Goal: Task Accomplishment & Management: Manage account settings

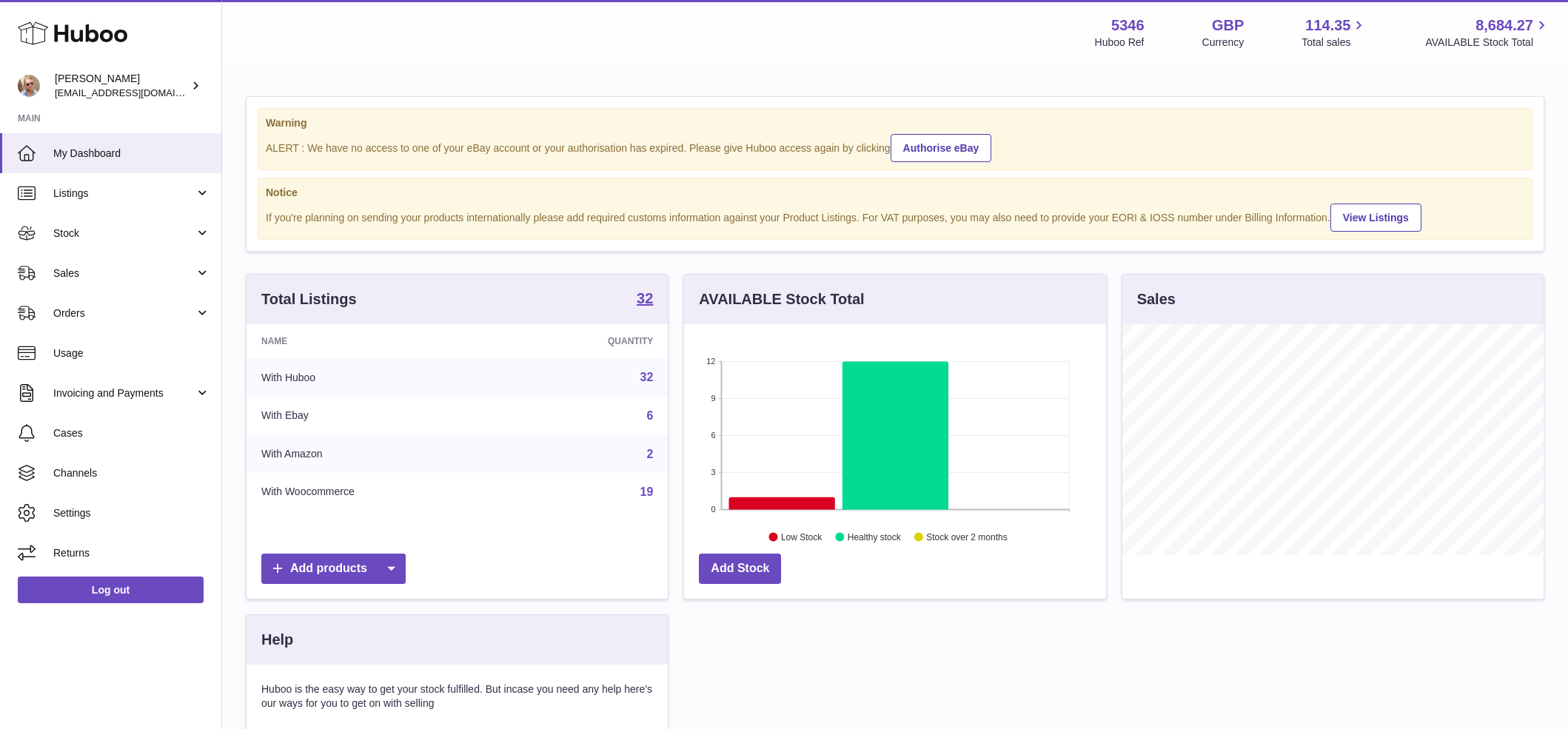
scroll to position [231, 422]
click at [91, 249] on link "Stock" at bounding box center [111, 233] width 222 height 40
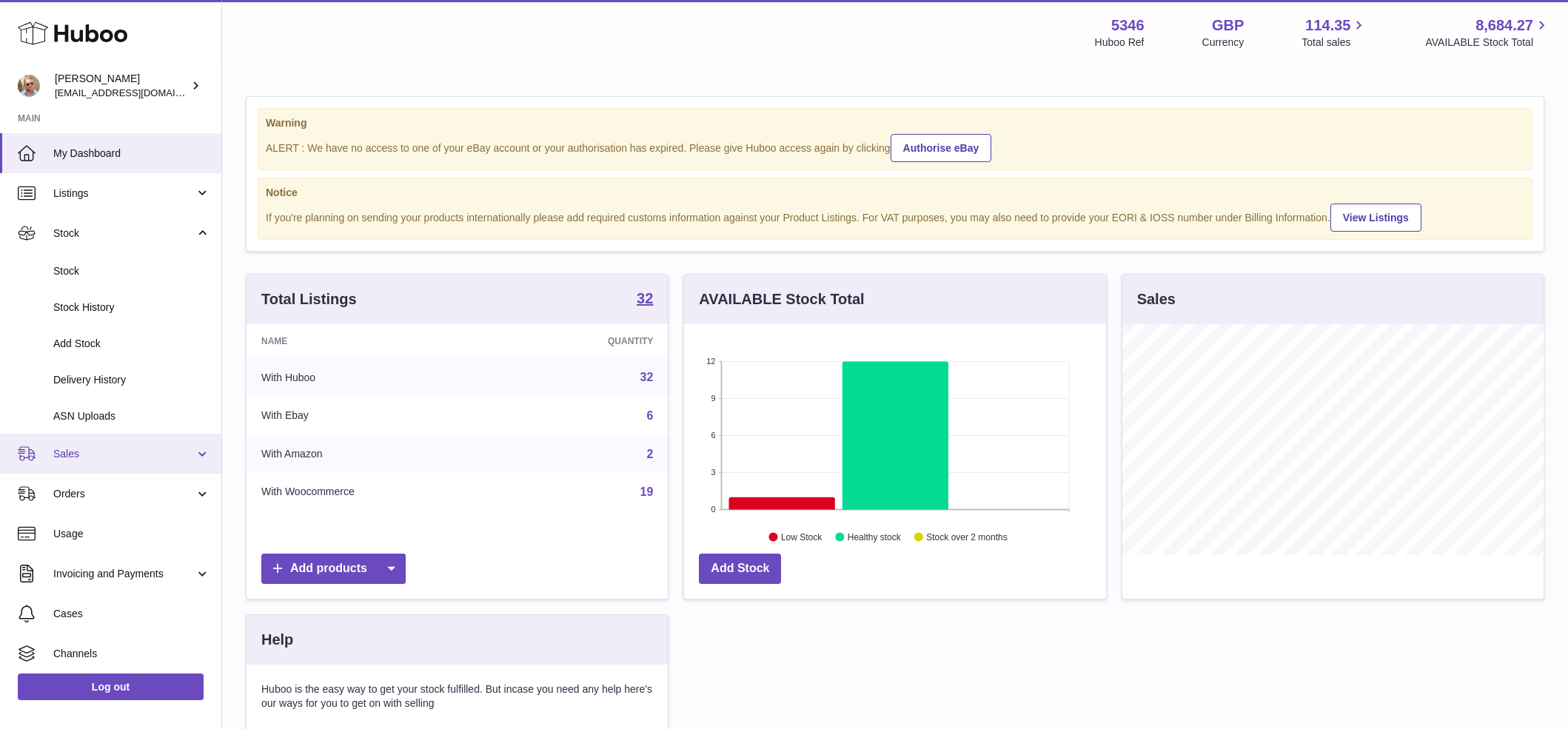
click at [73, 441] on link "Sales" at bounding box center [111, 453] width 222 height 40
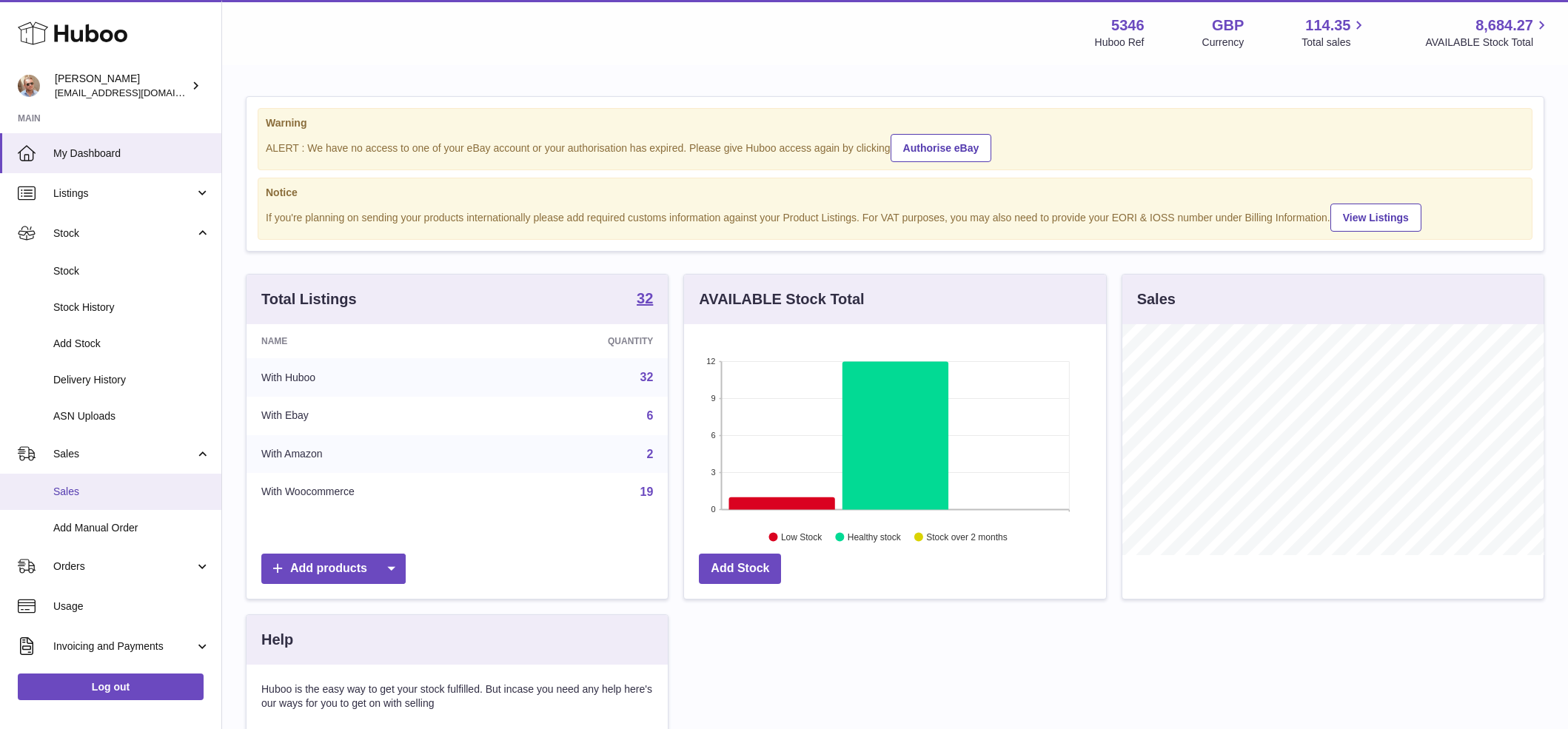
click at [82, 484] on link "Sales" at bounding box center [111, 491] width 222 height 36
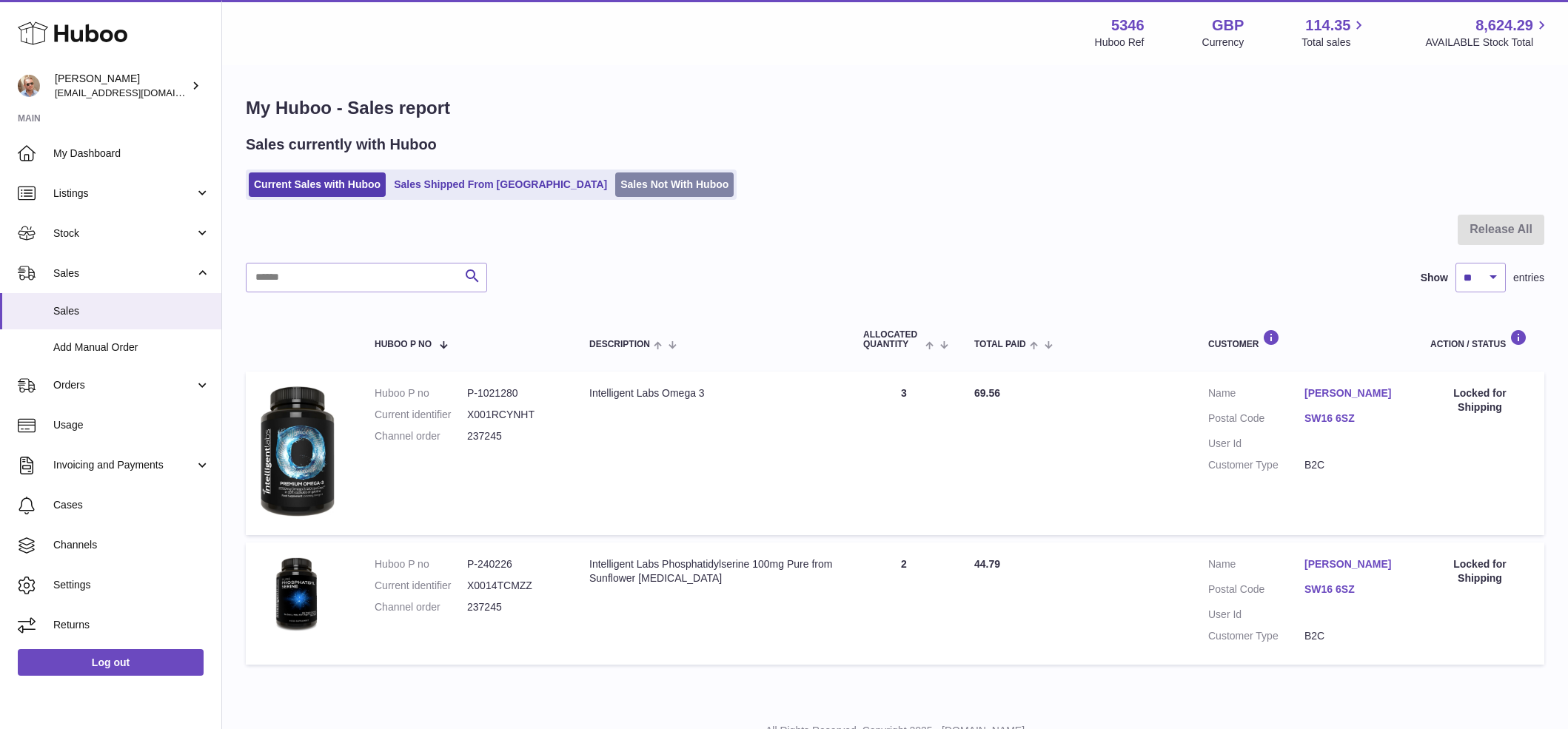
click at [615, 181] on link "Sales Not With Huboo" at bounding box center [674, 184] width 118 height 25
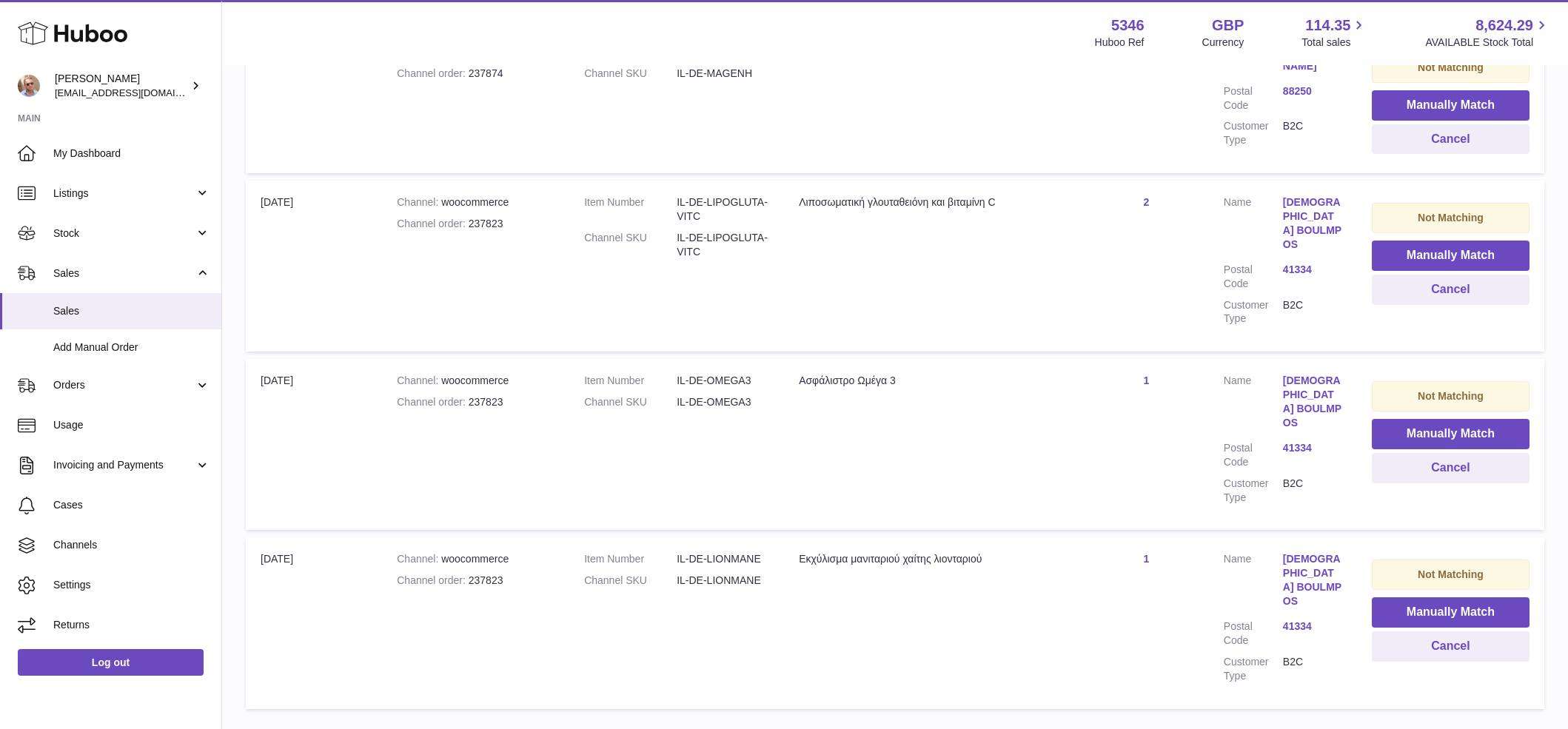
scroll to position [322, 0]
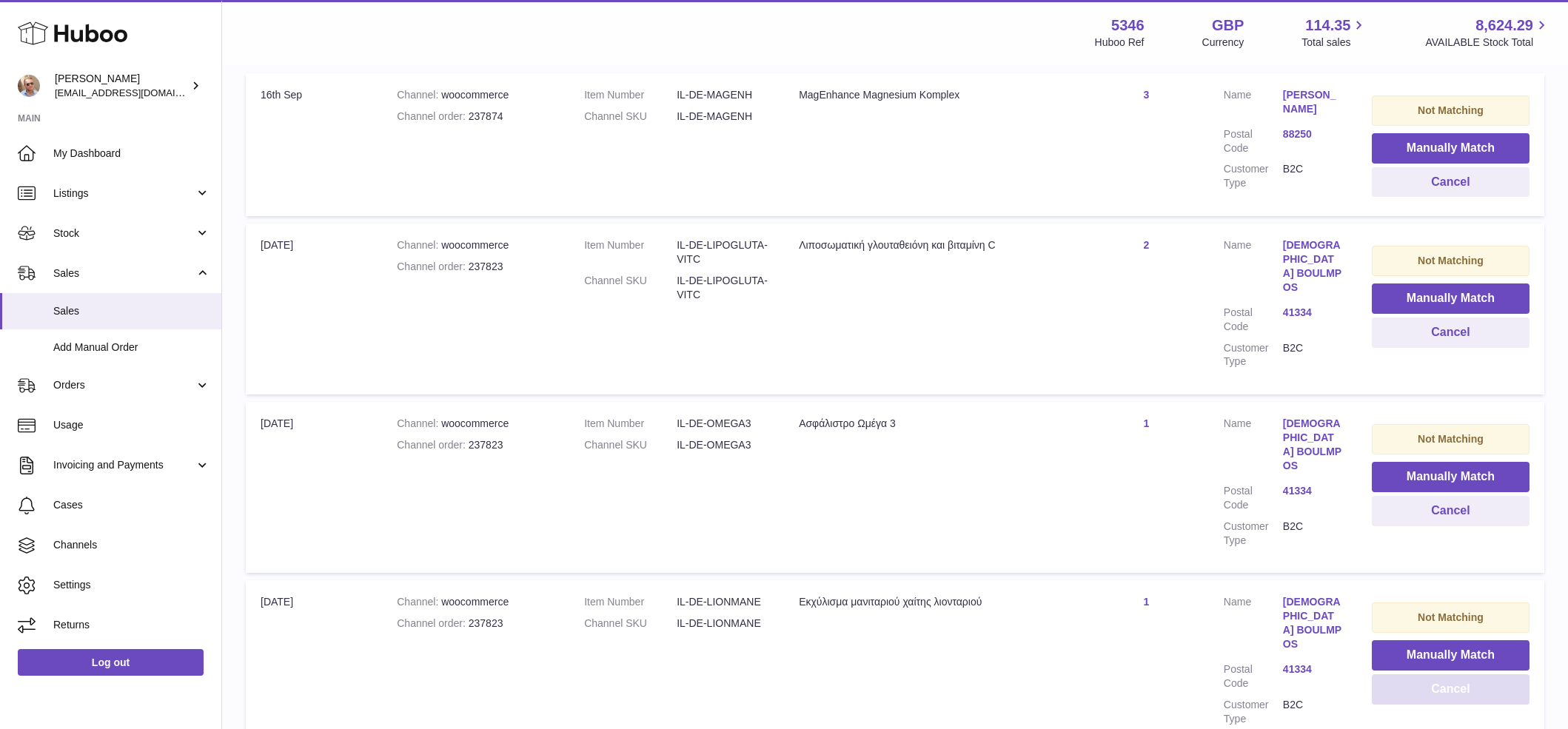
click at [1470, 674] on button "Cancel" at bounding box center [1451, 689] width 158 height 30
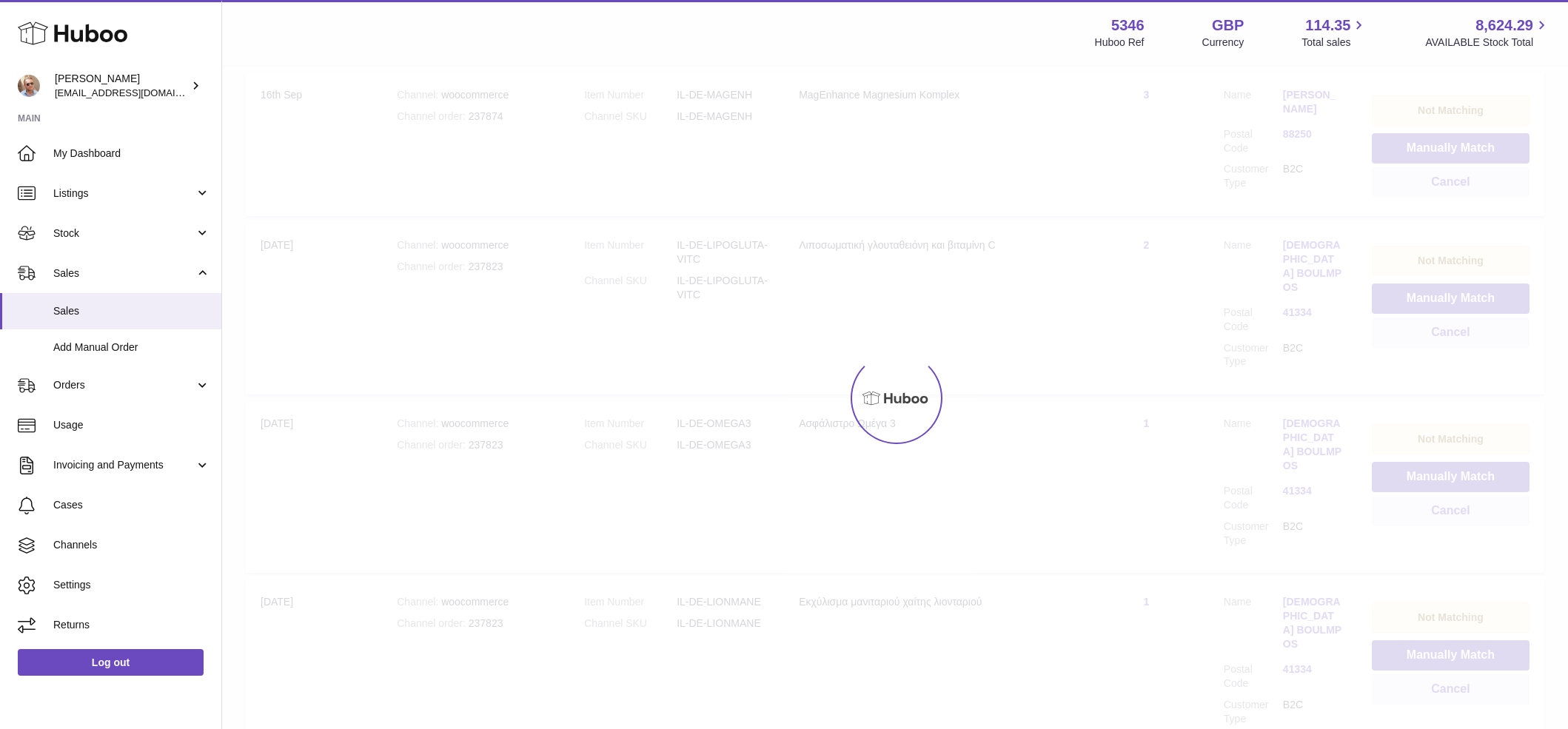
scroll to position [260, 0]
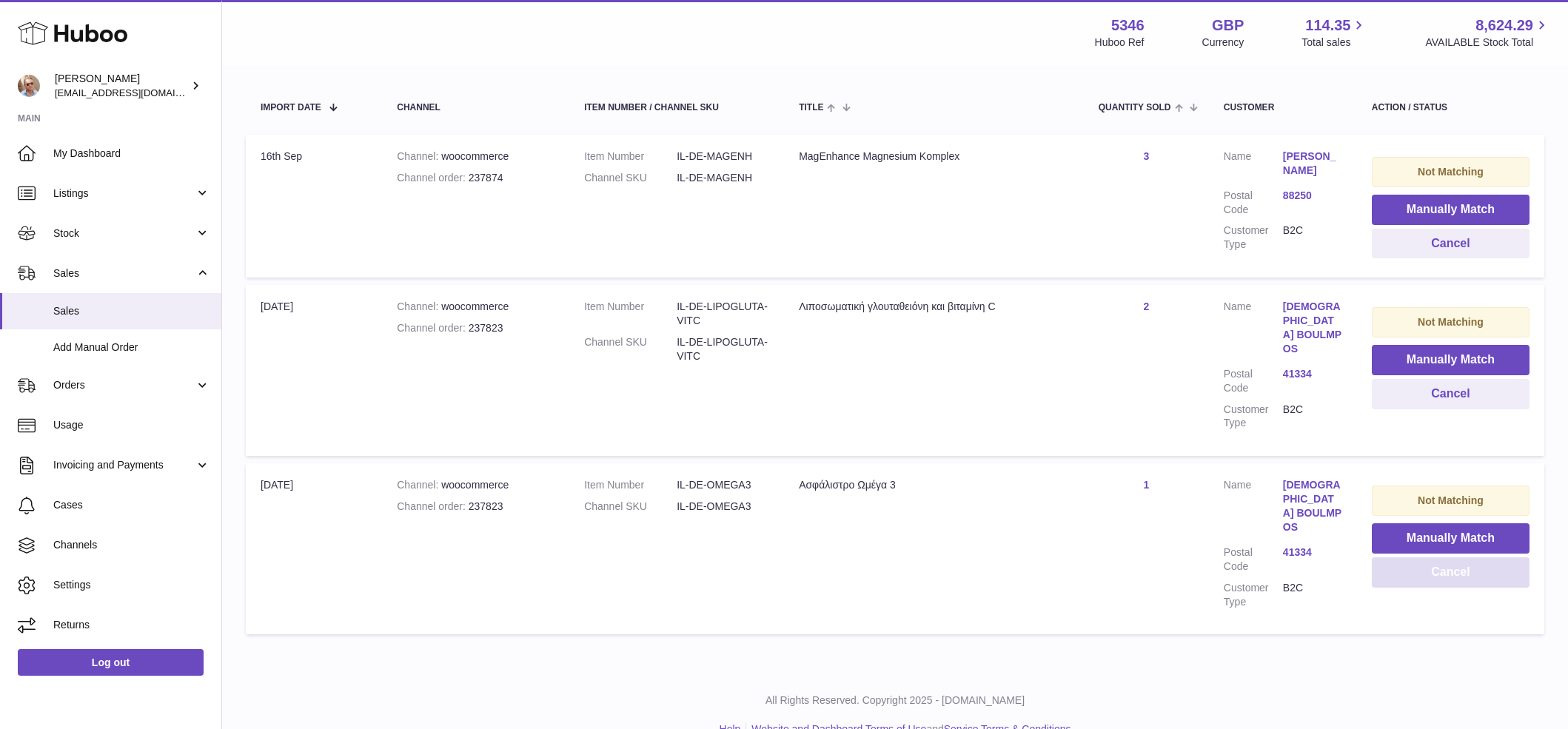
click at [1479, 563] on button "Cancel" at bounding box center [1451, 572] width 158 height 30
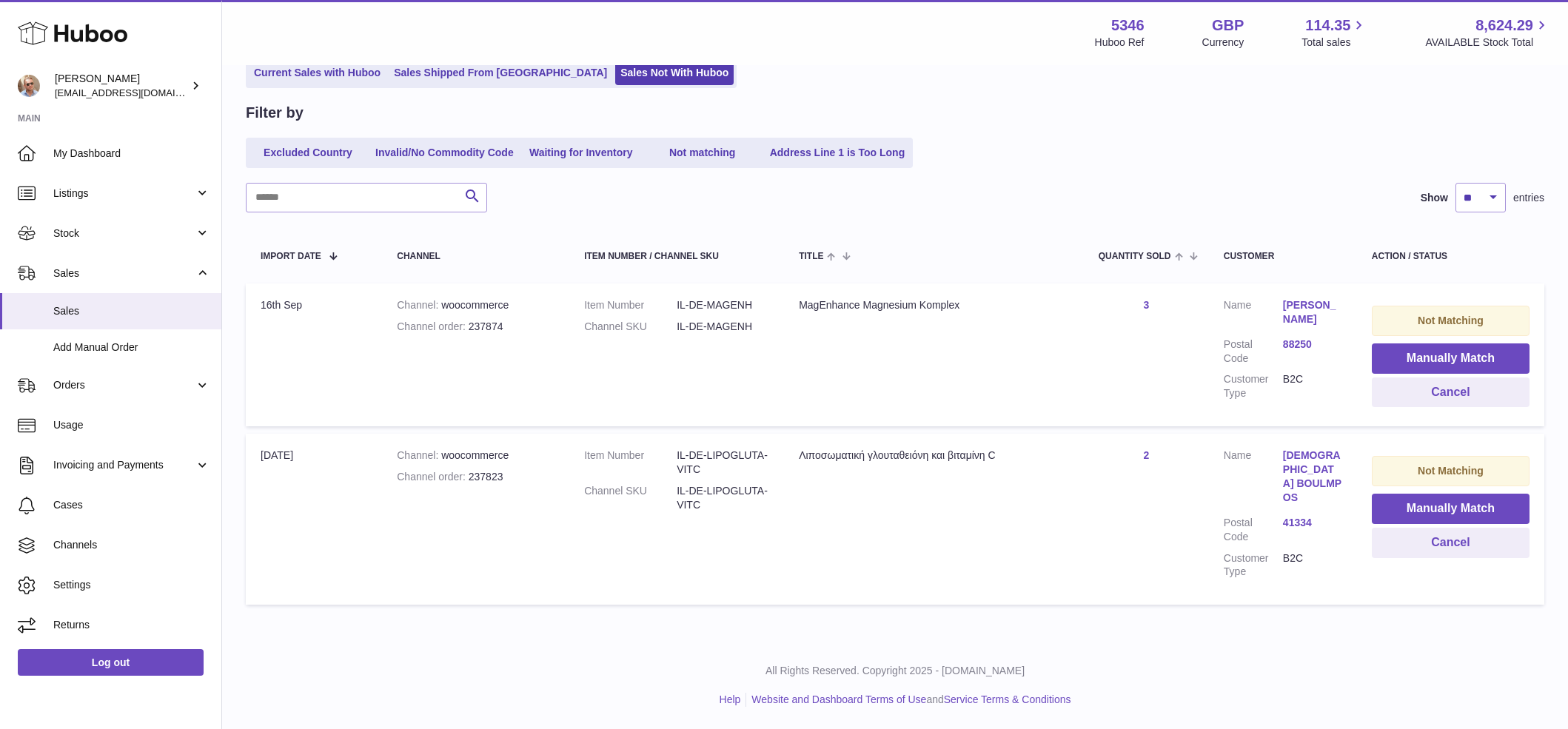
scroll to position [96, 0]
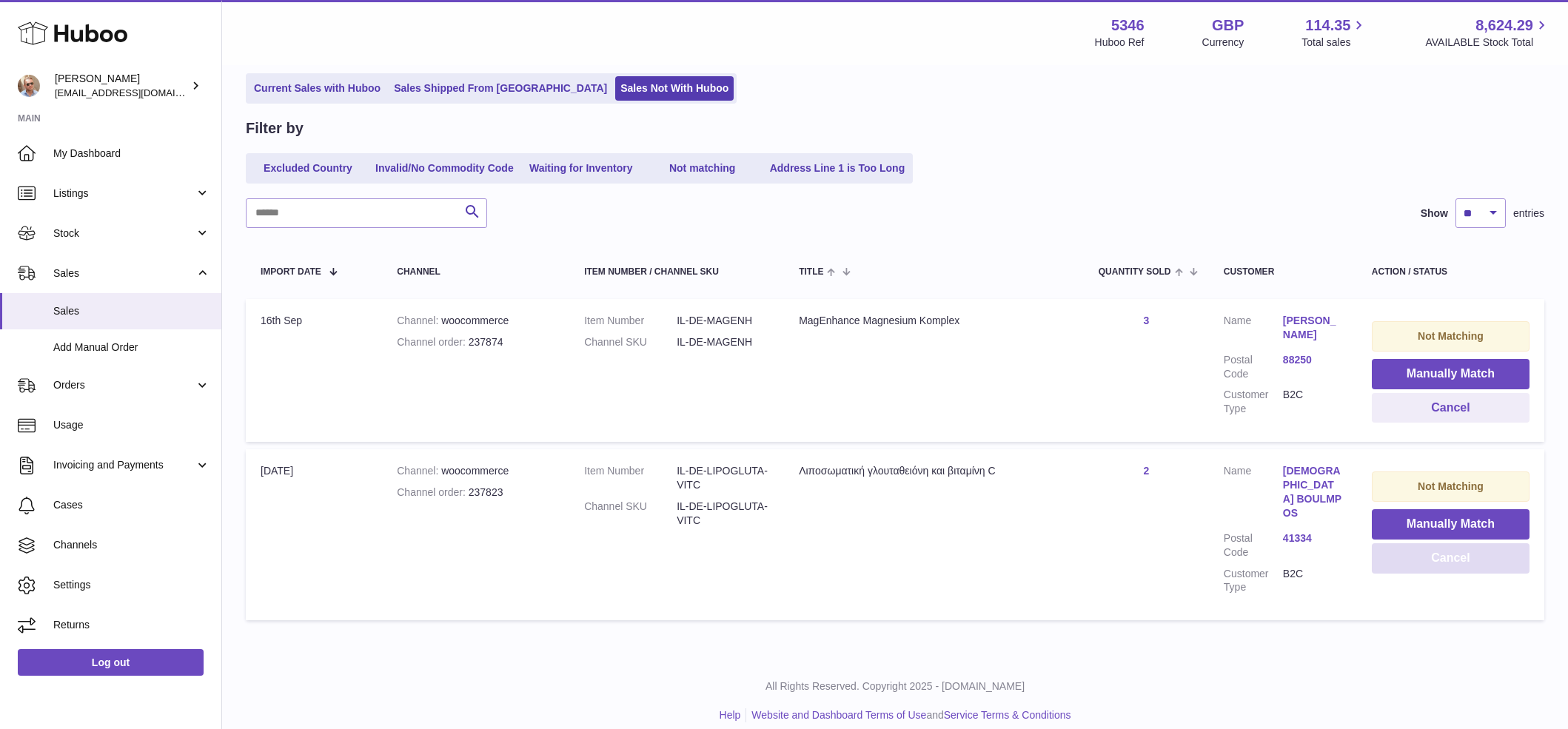
click at [1484, 557] on button "Cancel" at bounding box center [1451, 558] width 158 height 30
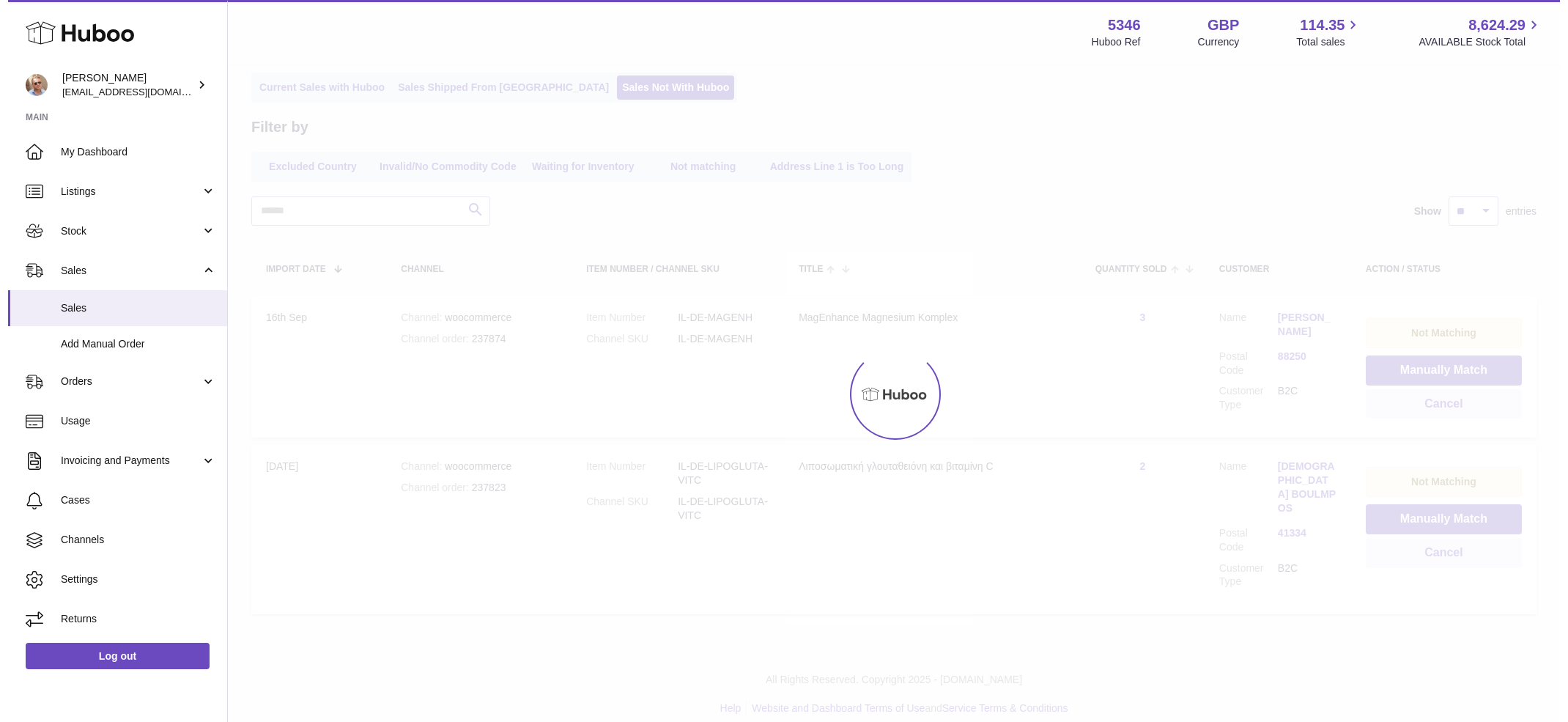
scroll to position [0, 0]
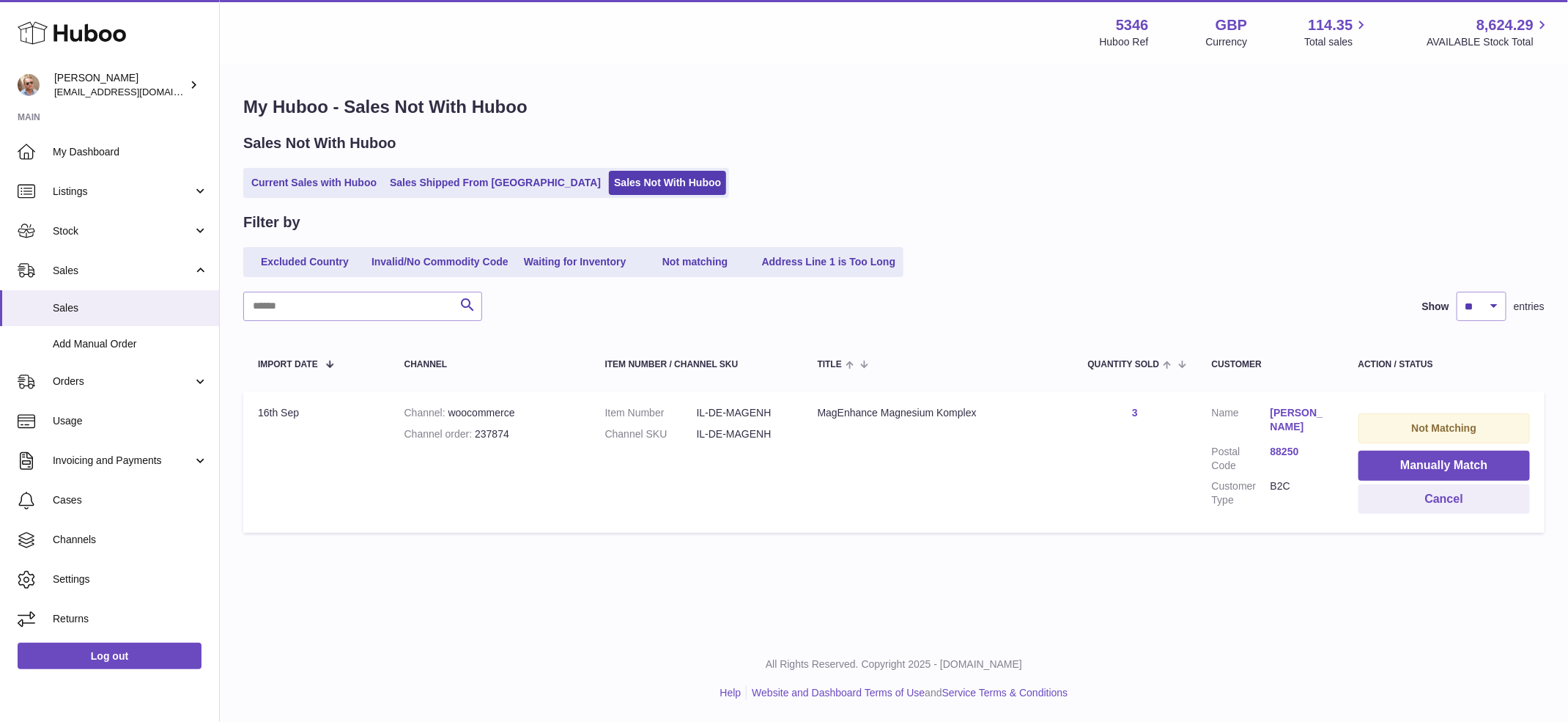
click at [1297, 426] on link "Gabriele Steidel-Hahn" at bounding box center [1300, 420] width 59 height 28
click at [1231, 242] on div at bounding box center [784, 361] width 1568 height 722
